Goal: Check status: Check status

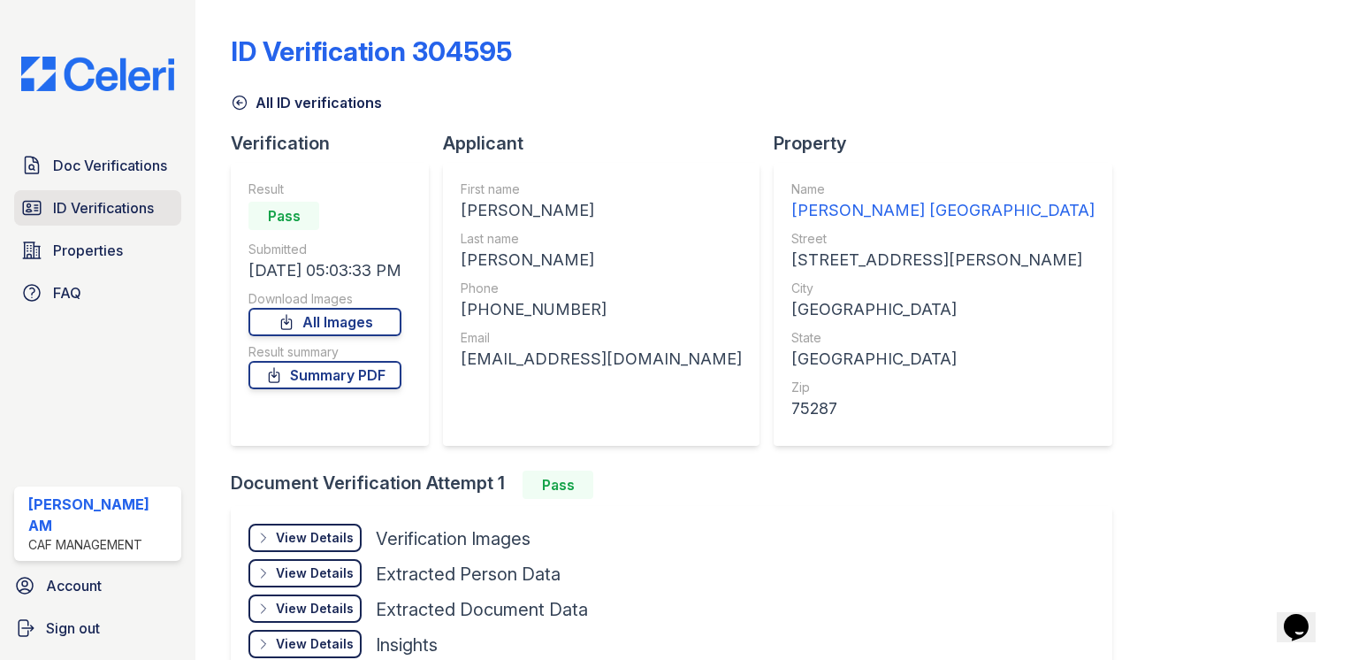
click at [95, 210] on span "ID Verifications" at bounding box center [103, 207] width 101 height 21
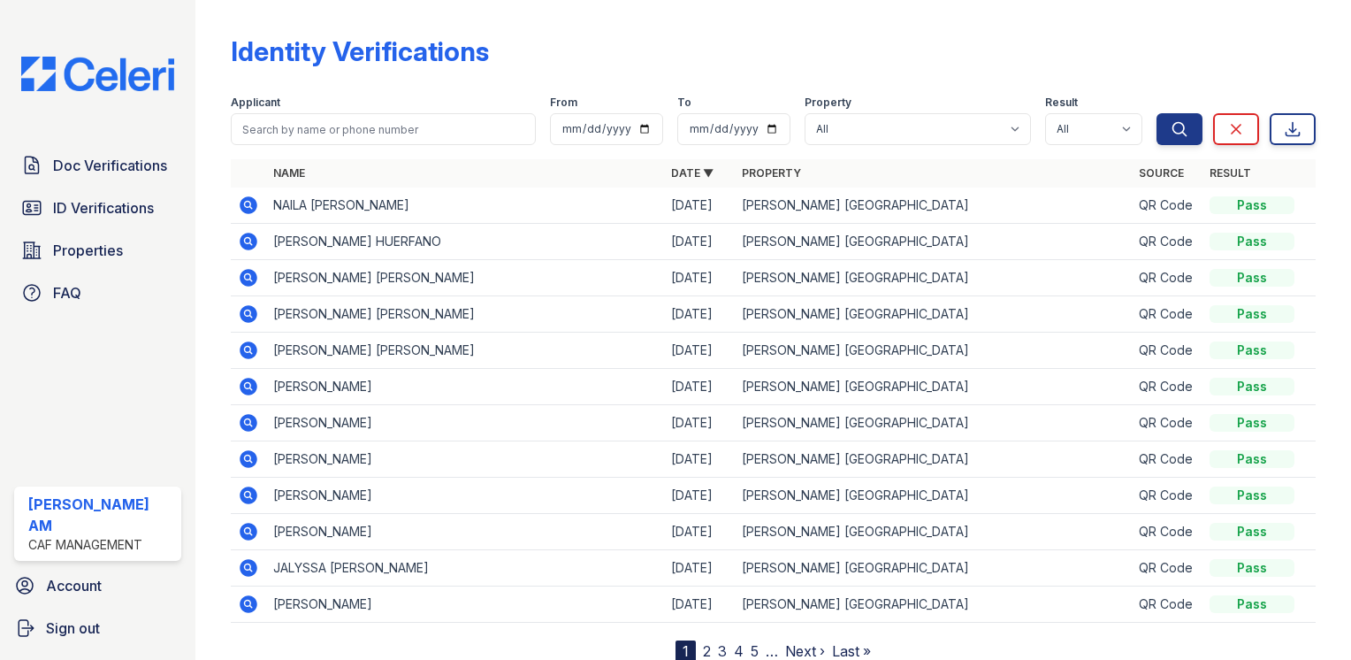
click at [250, 244] on icon at bounding box center [249, 242] width 18 height 18
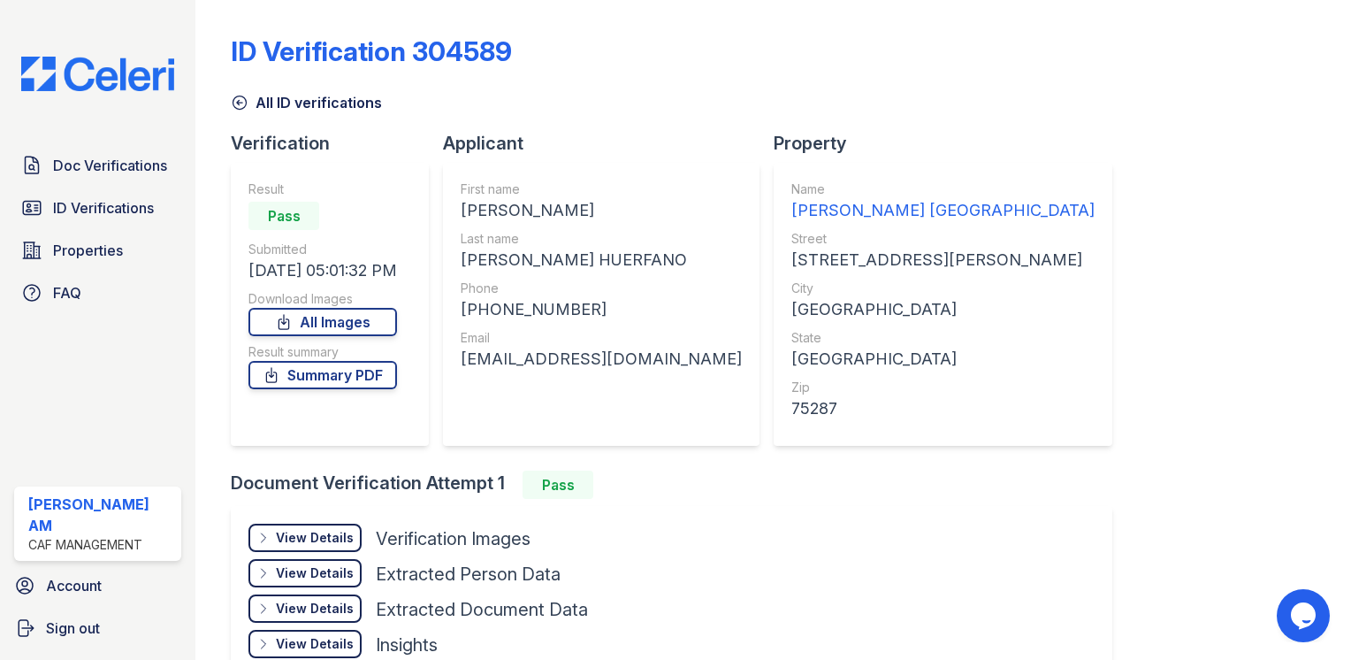
click at [250, 244] on div "Submitted" at bounding box center [322, 250] width 149 height 18
click at [83, 207] on span "ID Verifications" at bounding box center [103, 207] width 101 height 21
